Goal: Information Seeking & Learning: Learn about a topic

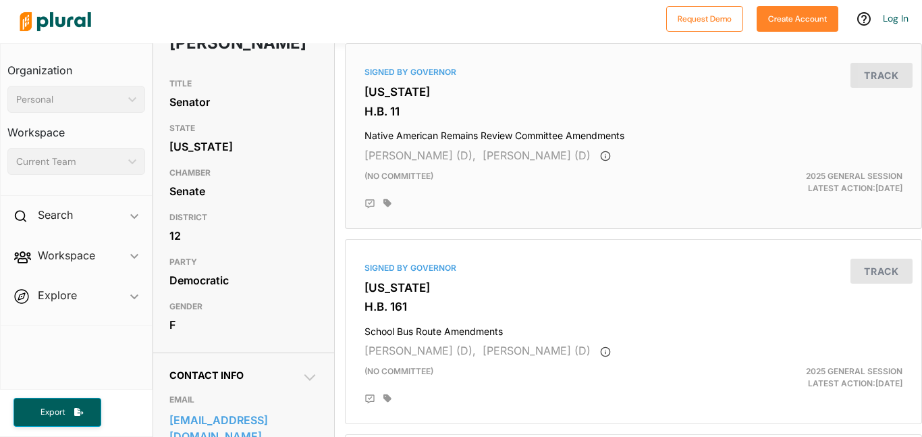
scroll to position [118, 0]
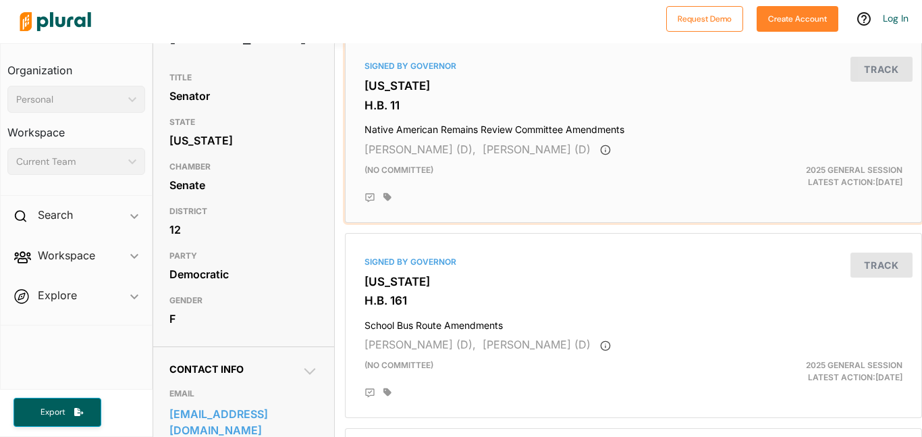
click at [533, 209] on div "Signed by Governor Utah H.B. 11 Native American Remains Review Committee Amendm…" at bounding box center [633, 130] width 565 height 174
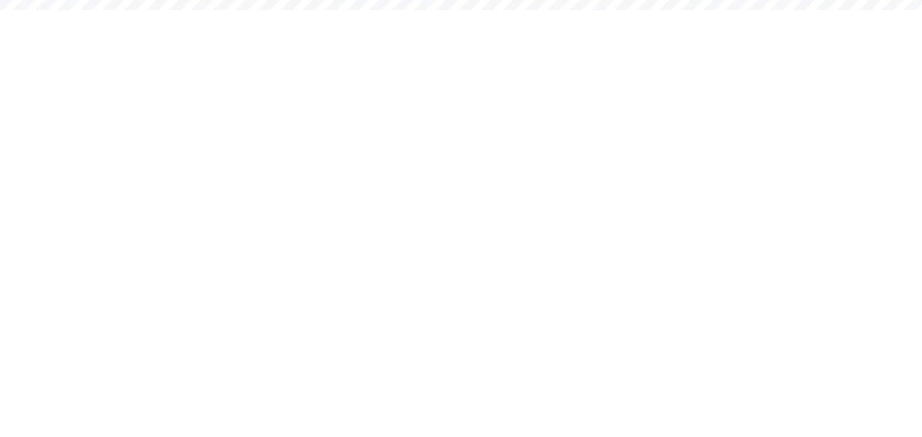
click at [533, 0] on html "Request Demo Create Account Log In Organization Personal ic_keyboard_arrow_down…" at bounding box center [461, 0] width 922 height 0
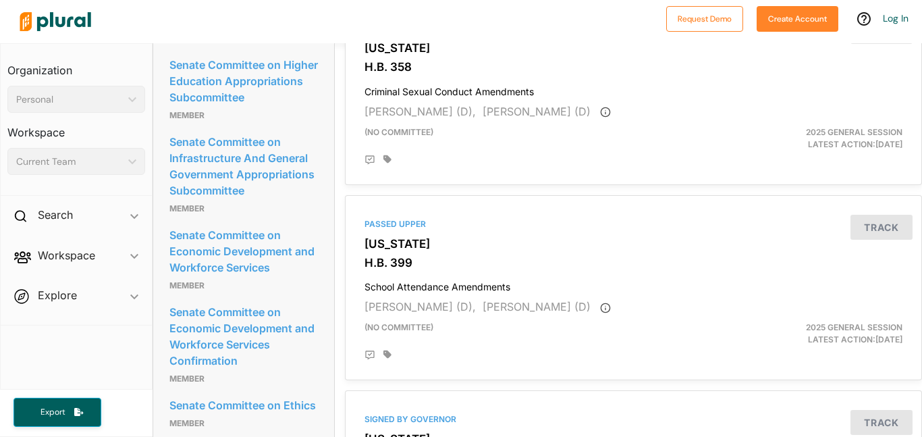
scroll to position [746, 0]
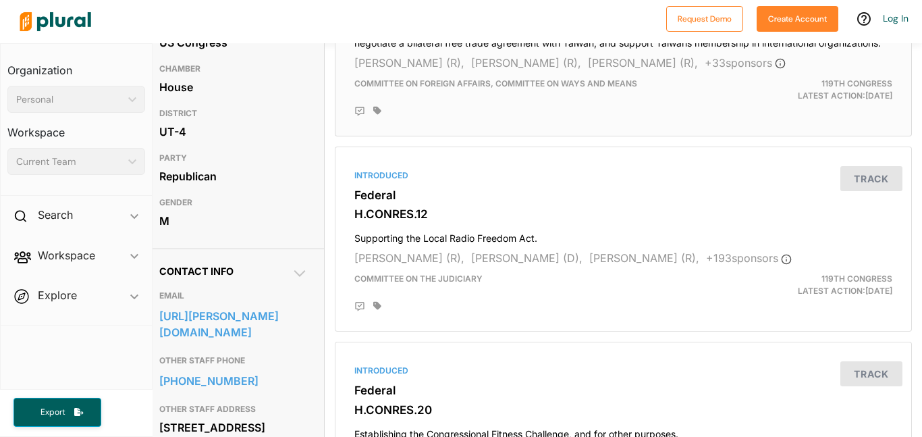
scroll to position [216, 0]
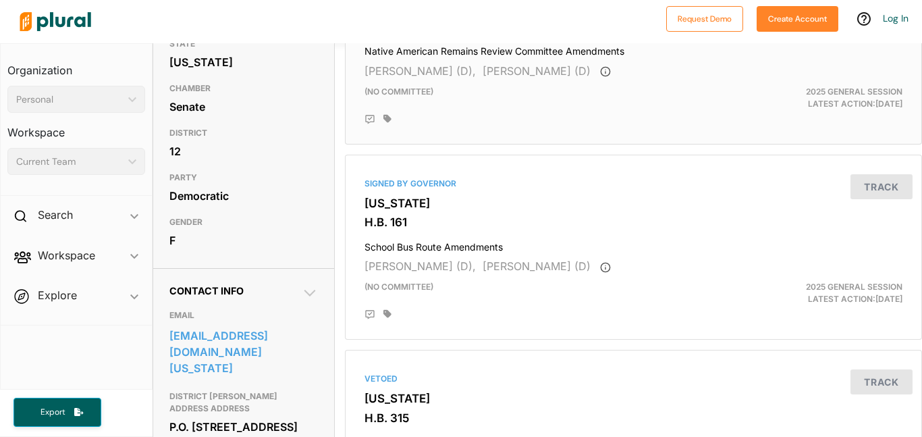
scroll to position [197, 0]
click at [411, 243] on h4 "School Bus Route Amendments" at bounding box center [634, 243] width 538 height 18
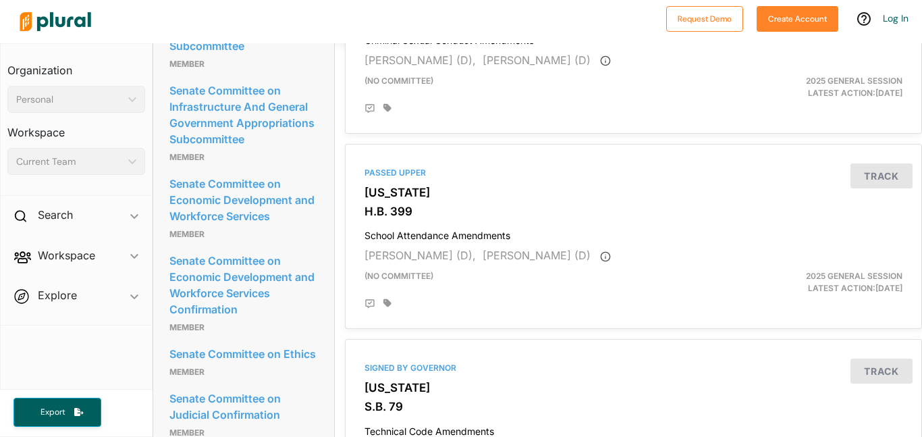
scroll to position [788, 0]
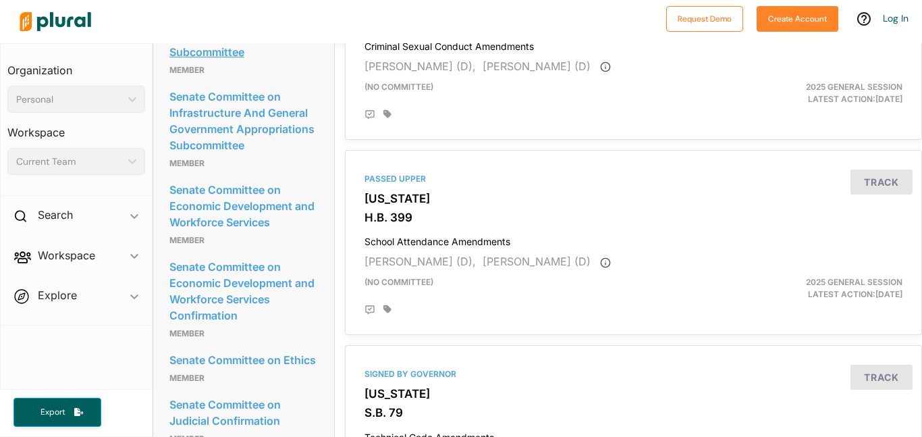
click at [232, 62] on link "Senate Committee on Higher Education Appropriations Subcommittee" at bounding box center [243, 35] width 149 height 53
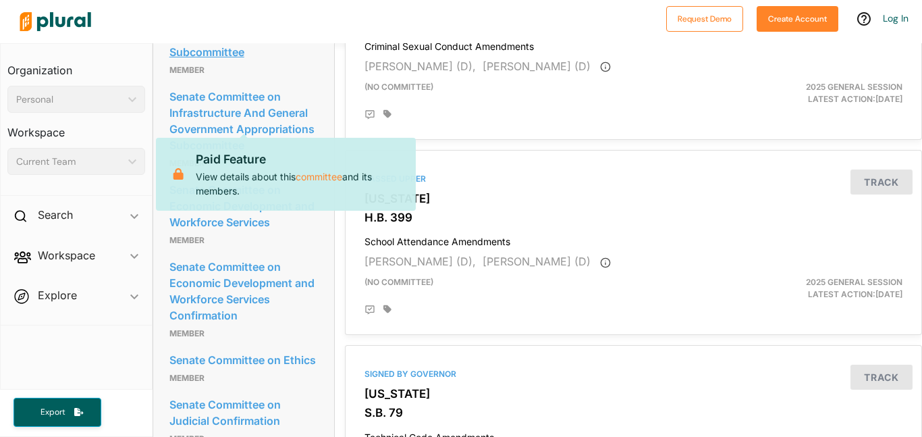
click at [256, 62] on link "Senate Committee on Higher Education Appropriations Subcommittee" at bounding box center [243, 35] width 149 height 53
click at [266, 11] on div at bounding box center [337, 21] width 646 height 47
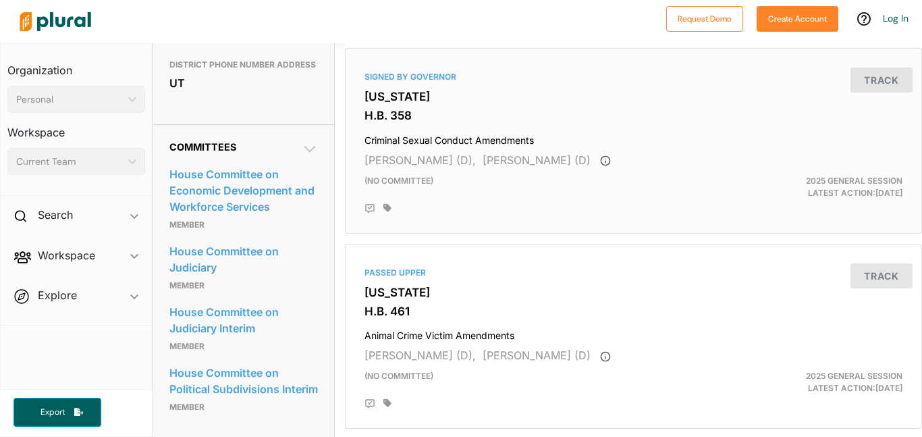
scroll to position [693, 0]
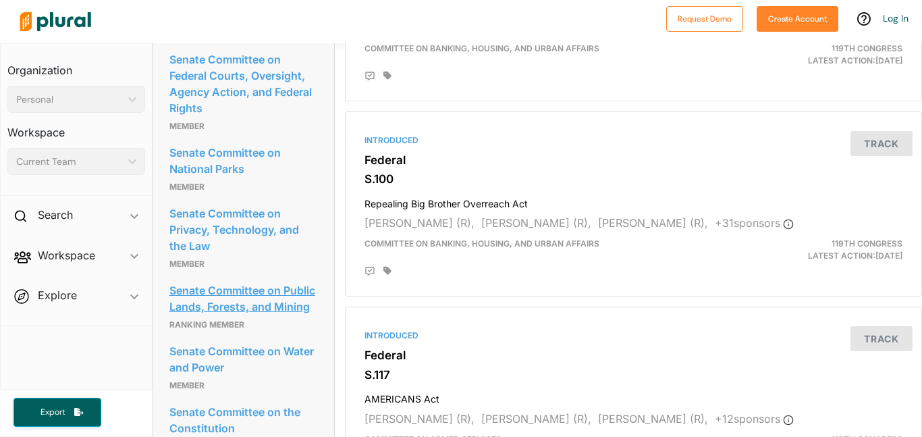
scroll to position [1606, 0]
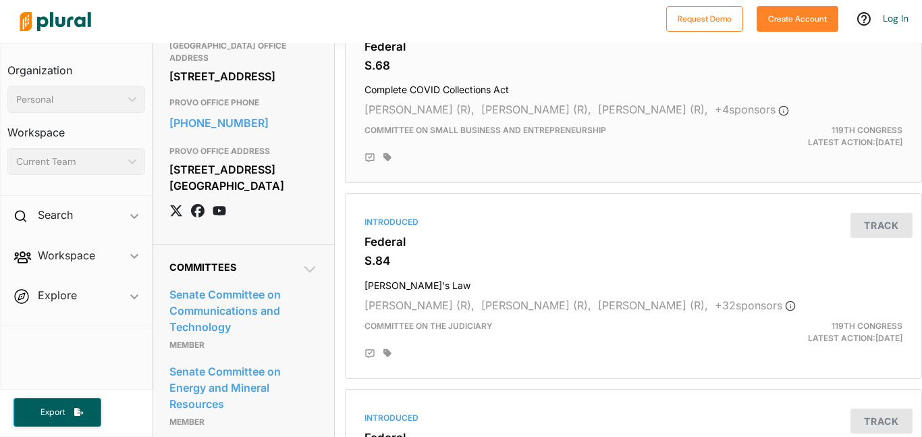
scroll to position [943, 0]
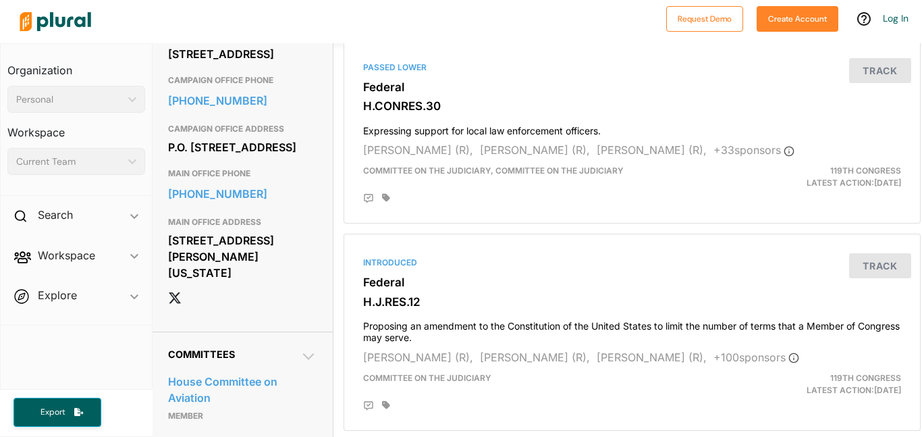
scroll to position [717, 1]
